Goal: Check status: Check status

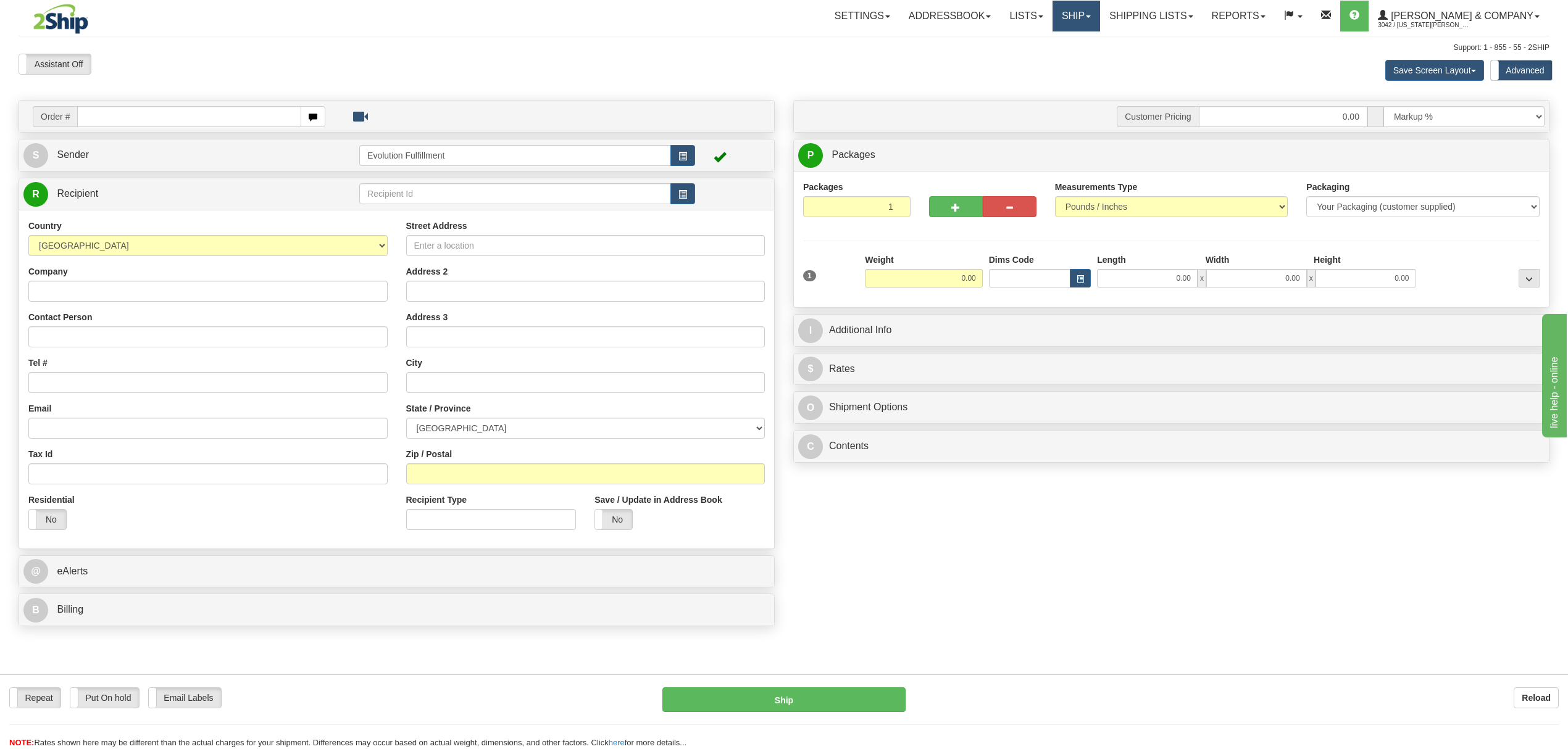
click at [1091, 16] on span at bounding box center [1088, 16] width 5 height 3
click at [1087, 55] on span "OnHold / Order Queue" at bounding box center [1044, 59] width 87 height 10
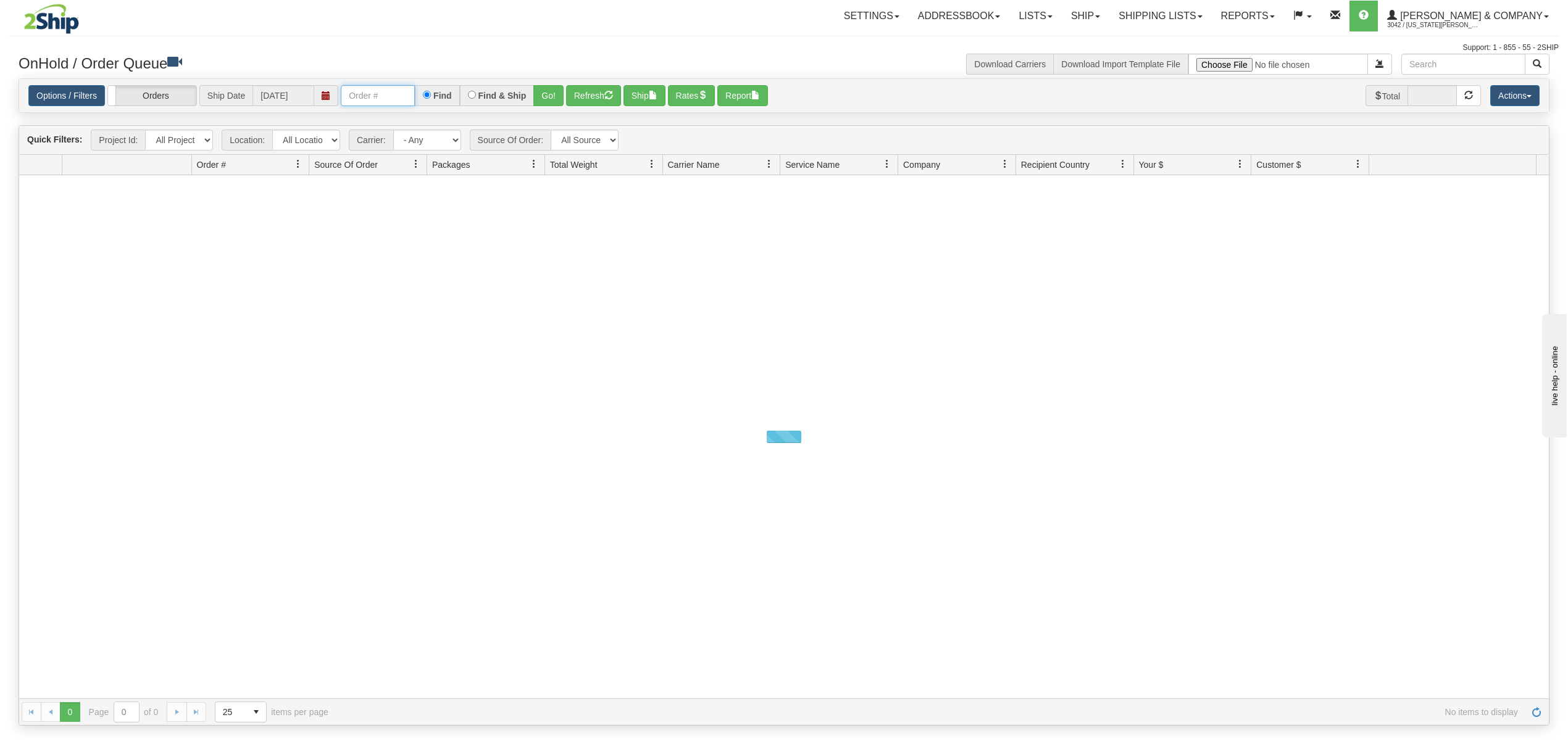
click at [365, 98] on input "text" at bounding box center [378, 95] width 74 height 21
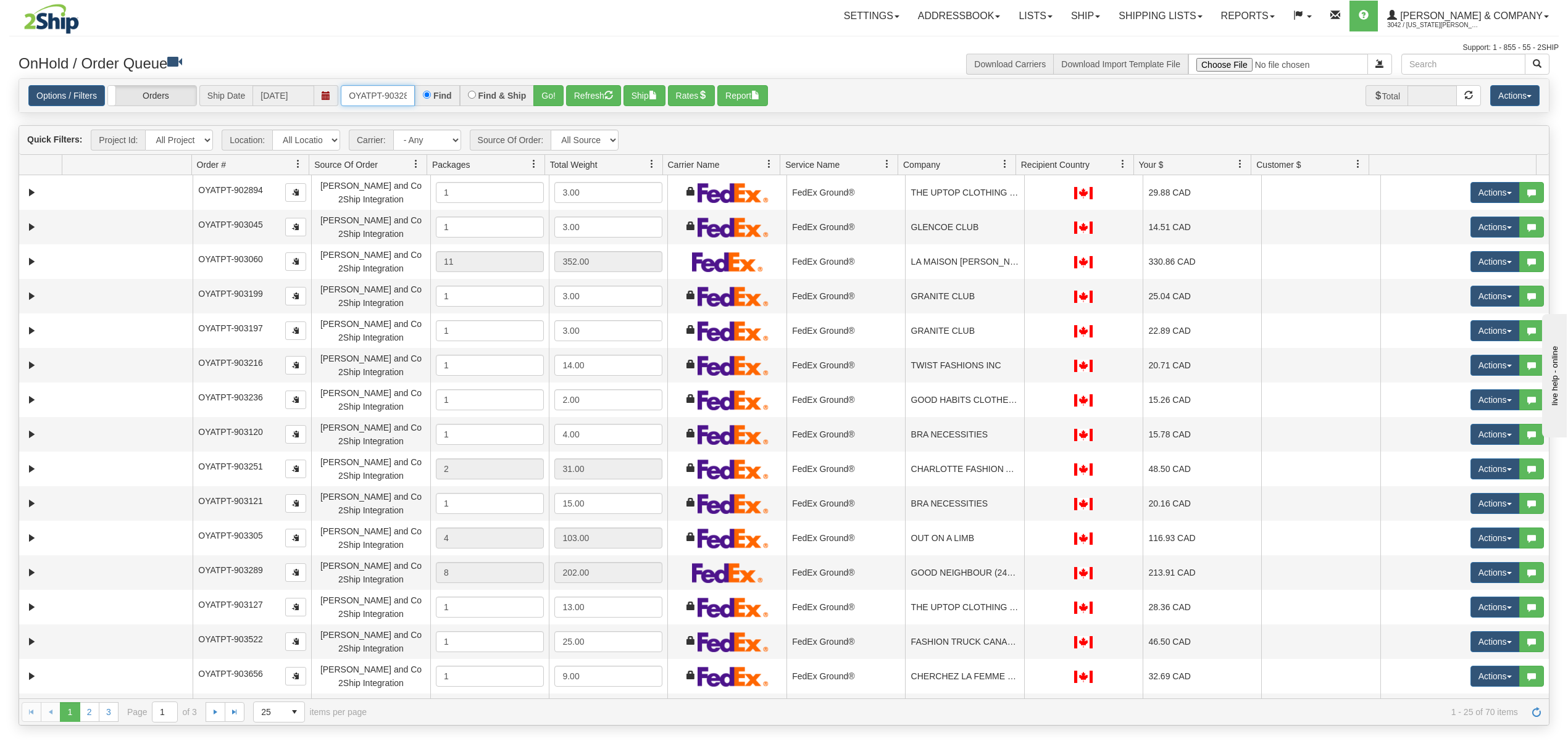
type input "OYATPT-903289"
click at [569, 95] on button "Refresh" at bounding box center [593, 95] width 55 height 21
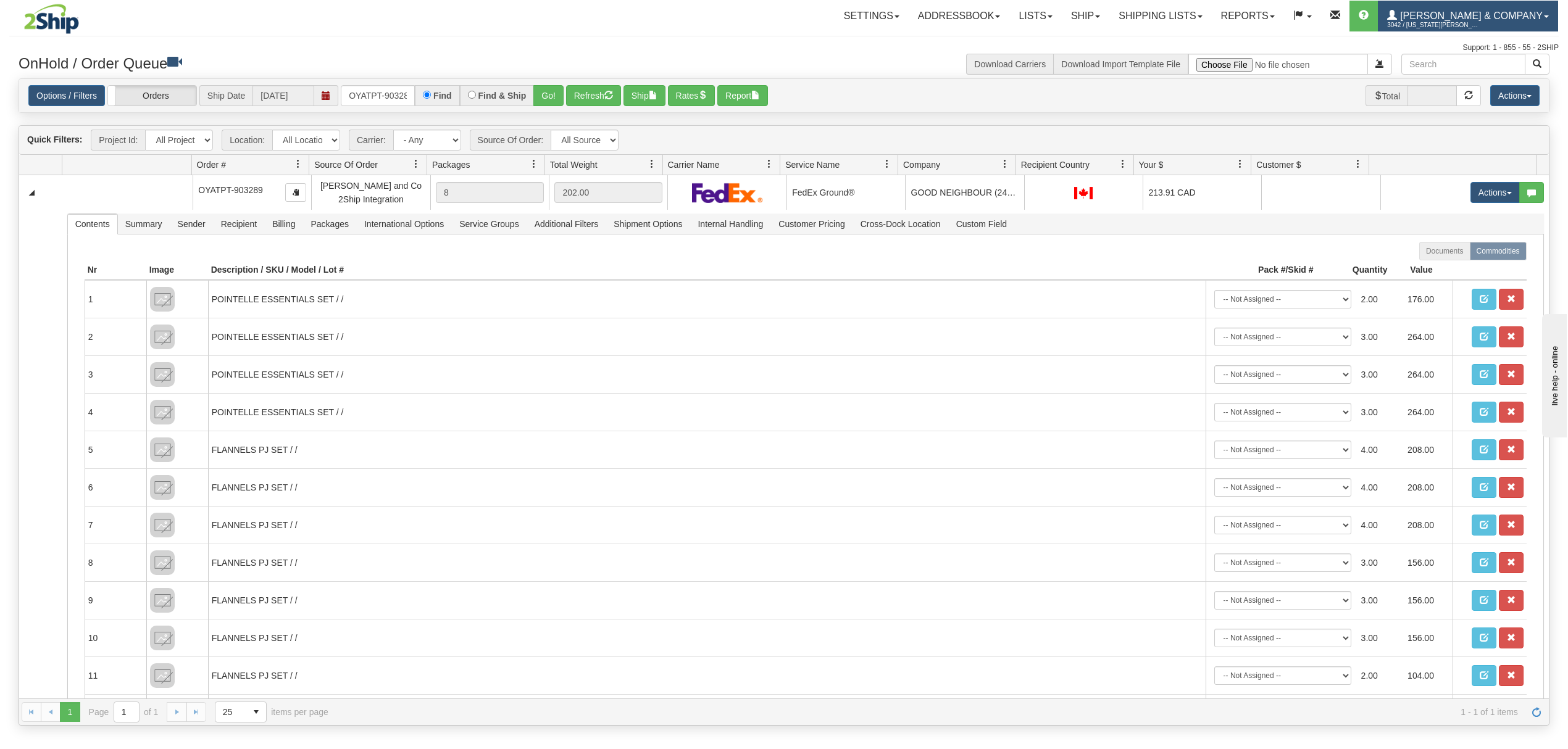
click at [1528, 3] on link "Yates & Company 3042 / Montana Yates" at bounding box center [1467, 16] width 180 height 31
click at [1482, 72] on span "LOG OUT" at bounding box center [1475, 75] width 39 height 10
